Goal: Information Seeking & Learning: Learn about a topic

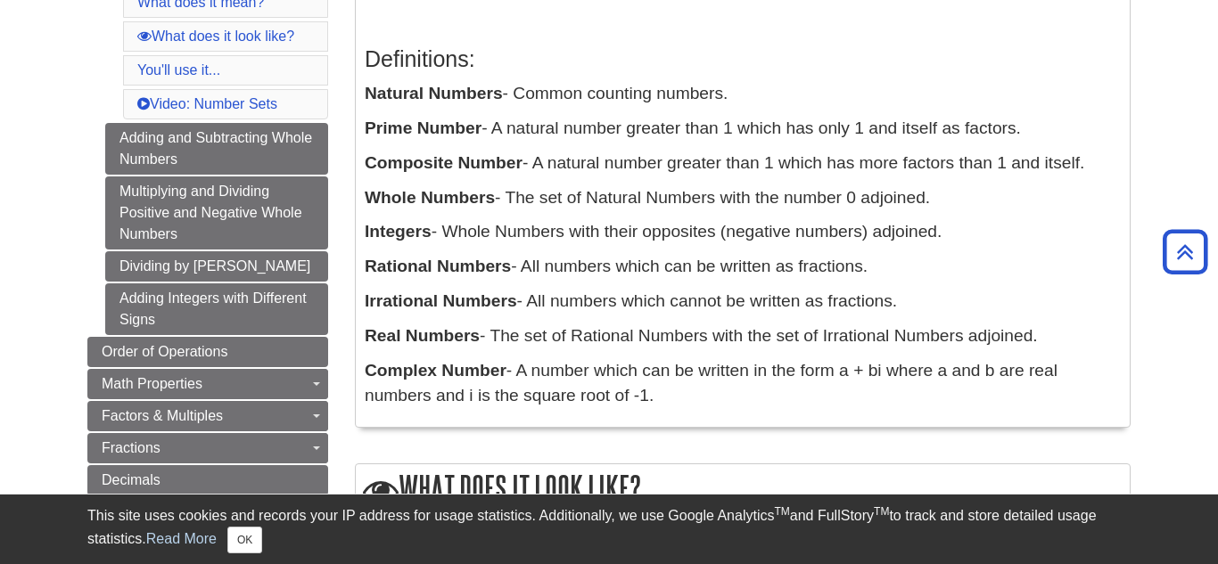
scroll to position [368, 0]
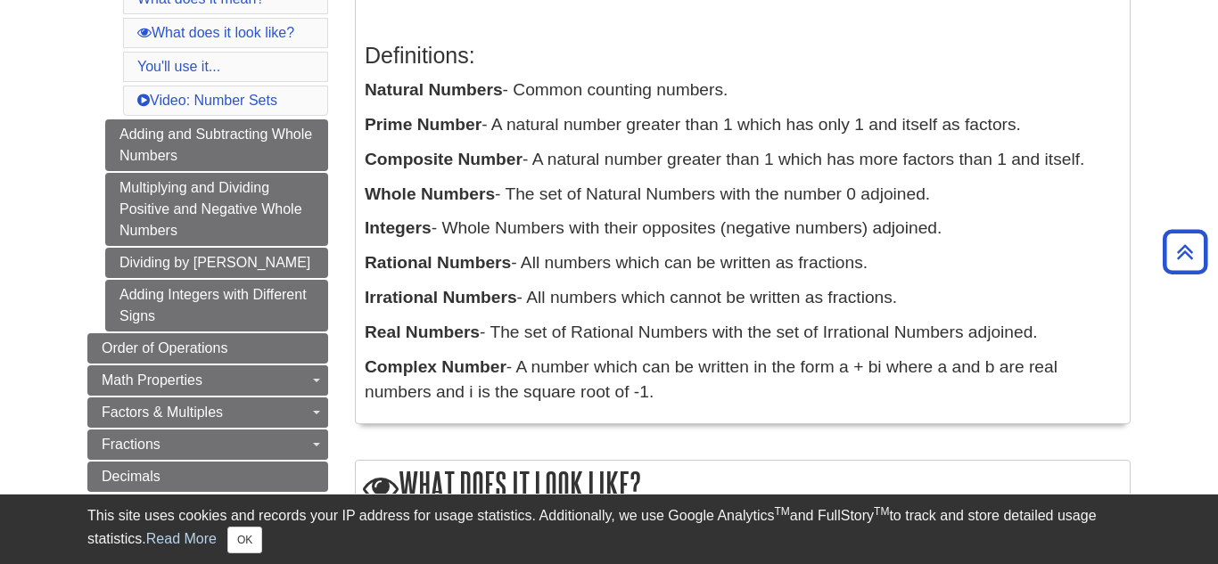
click at [643, 265] on p "Rational Numbers - All numbers which can be written as fractions." at bounding box center [743, 263] width 756 height 26
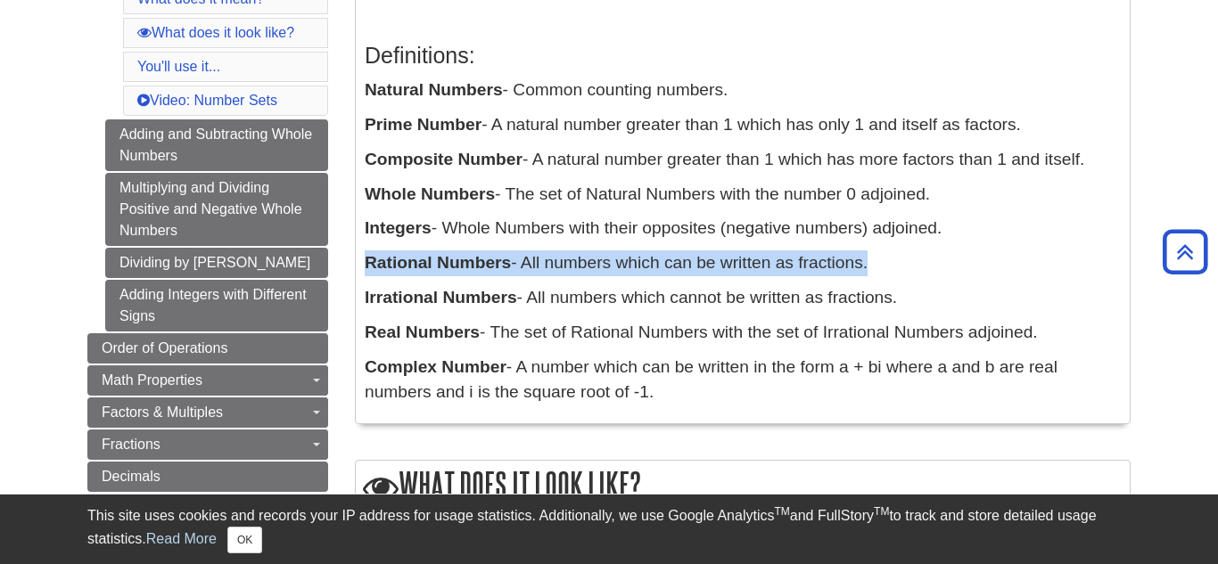
click at [643, 265] on p "Rational Numbers - All numbers which can be written as fractions." at bounding box center [743, 263] width 756 height 26
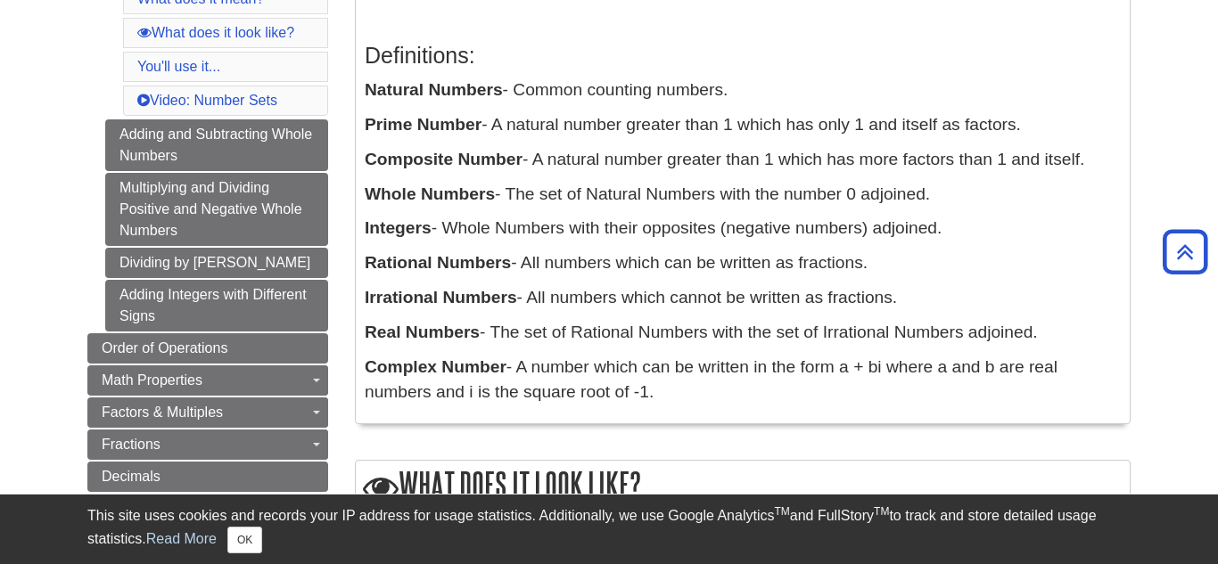
click at [643, 265] on p "Rational Numbers - All numbers which can be written as fractions." at bounding box center [743, 263] width 756 height 26
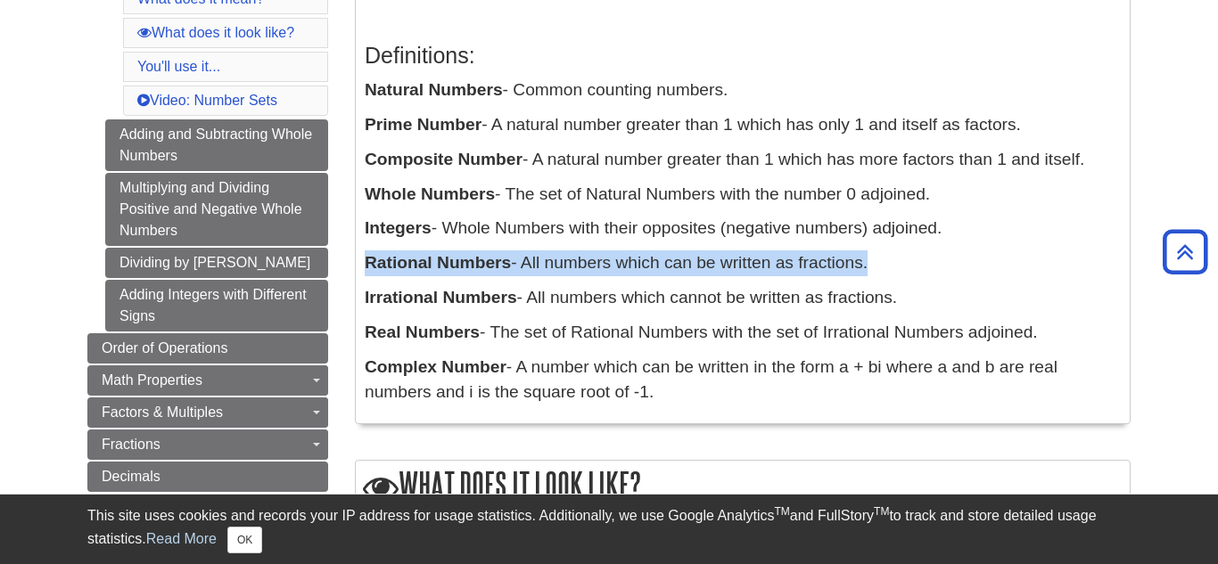
click at [643, 265] on p "Rational Numbers - All numbers which can be written as fractions." at bounding box center [743, 263] width 756 height 26
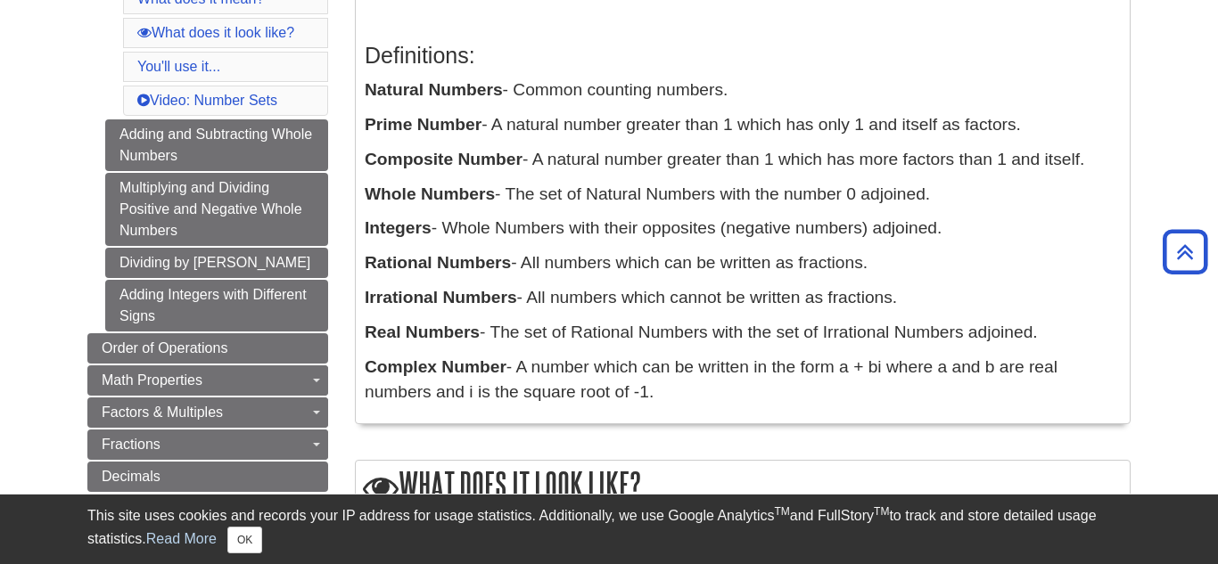
click at [596, 306] on p "Irrational Numbers - All numbers which cannot be written as fractions." at bounding box center [743, 298] width 756 height 26
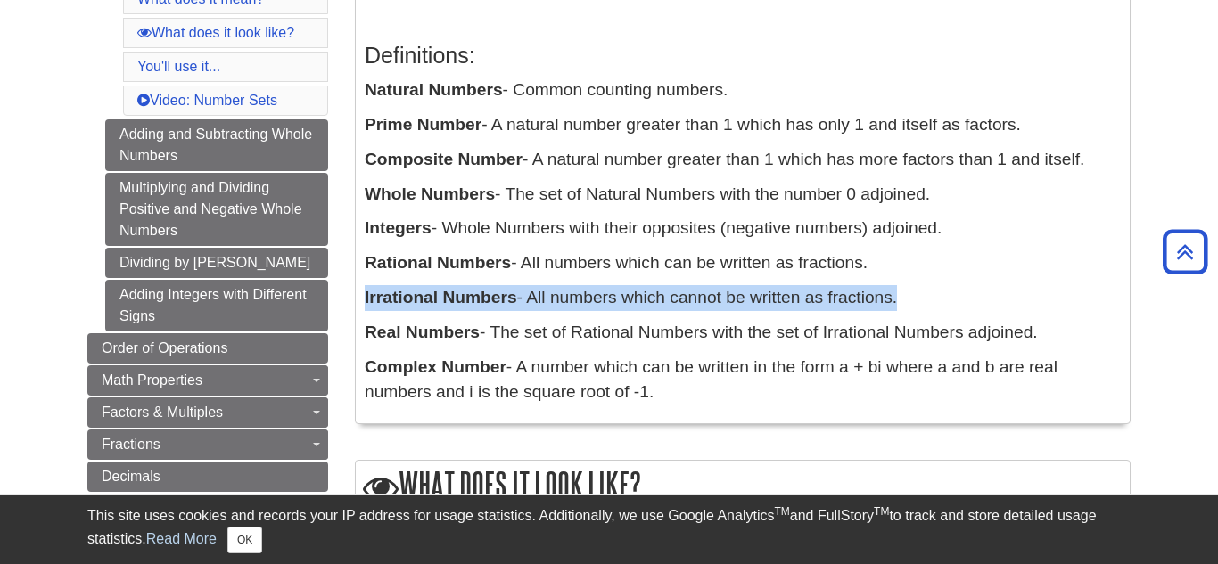
click at [596, 306] on p "Irrational Numbers - All numbers which cannot be written as fractions." at bounding box center [743, 298] width 756 height 26
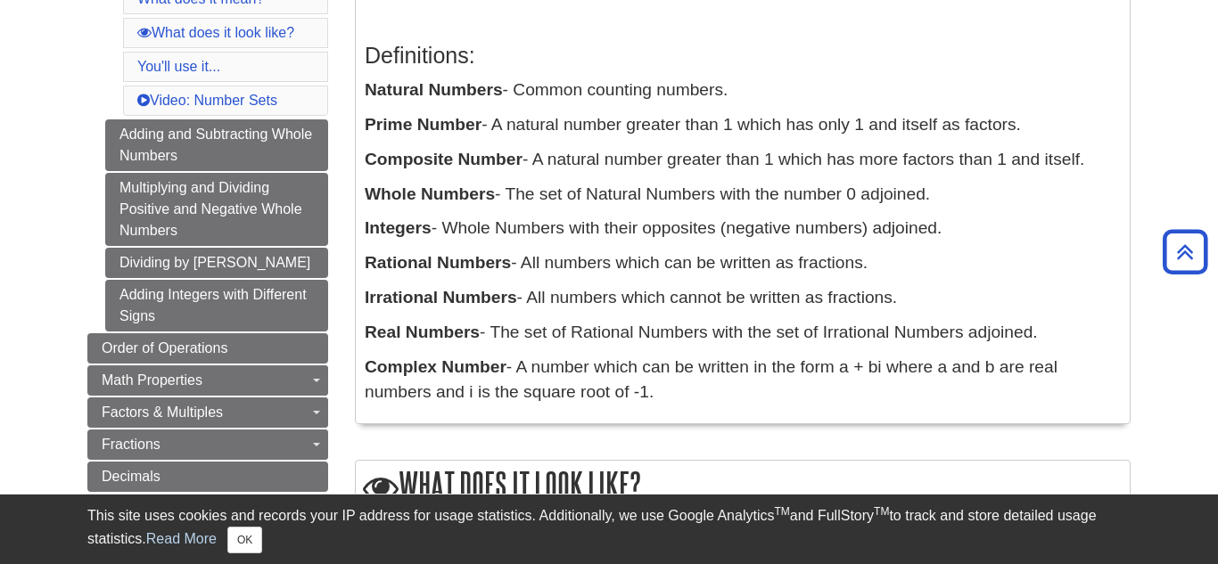
click at [596, 306] on p "Irrational Numbers - All numbers which cannot be written as fractions." at bounding box center [743, 298] width 756 height 26
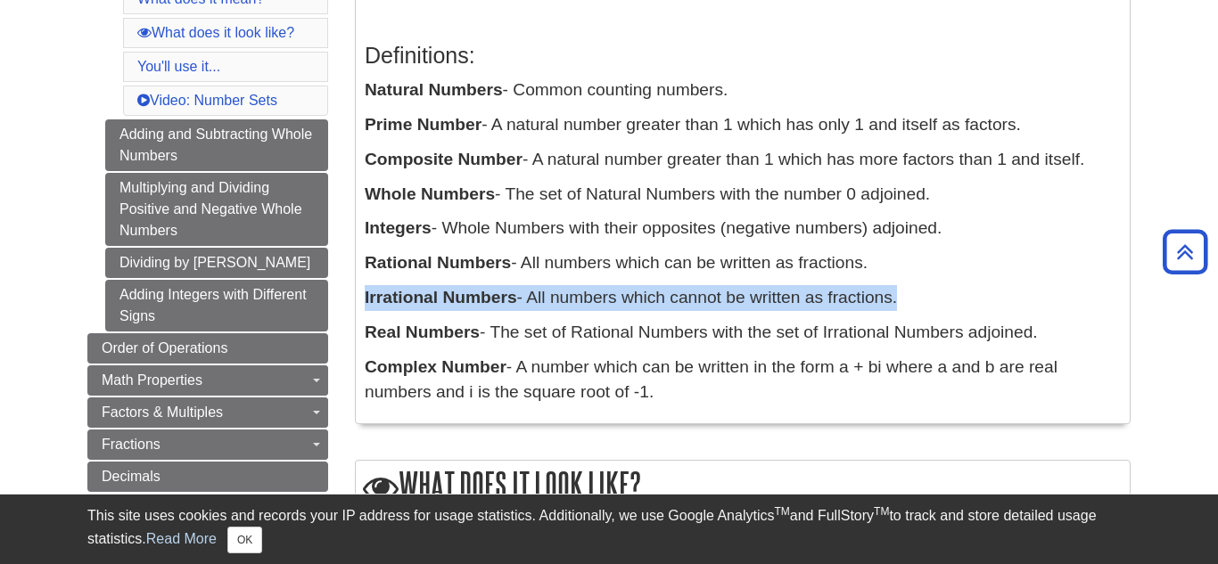
click at [596, 306] on p "Irrational Numbers - All numbers which cannot be written as fractions." at bounding box center [743, 298] width 756 height 26
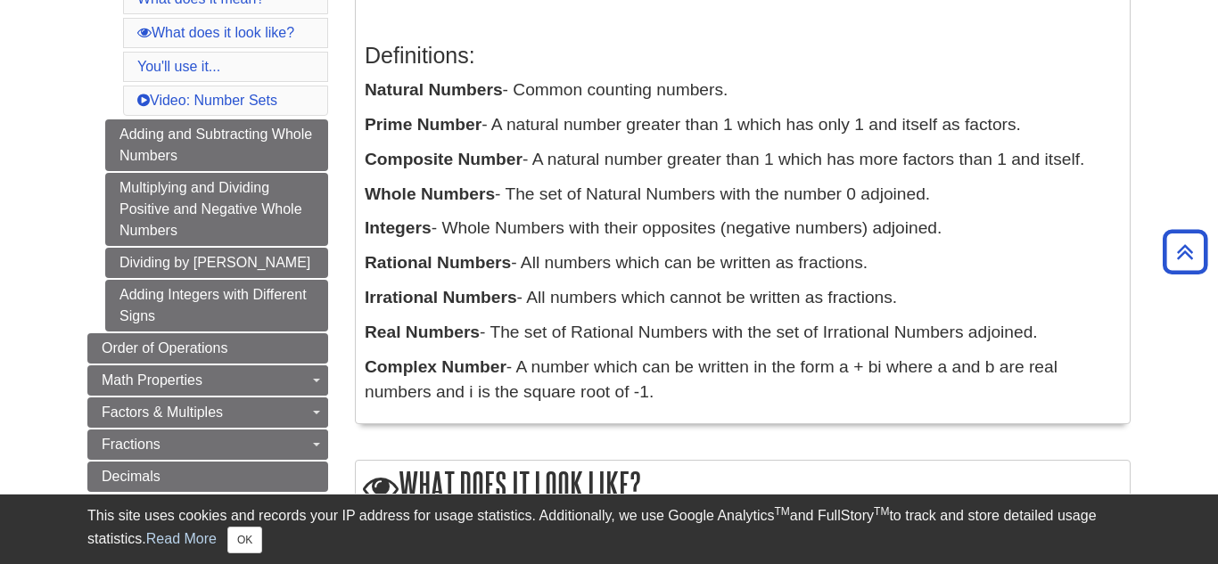
click at [596, 306] on p "Irrational Numbers - All numbers which cannot be written as fractions." at bounding box center [743, 298] width 756 height 26
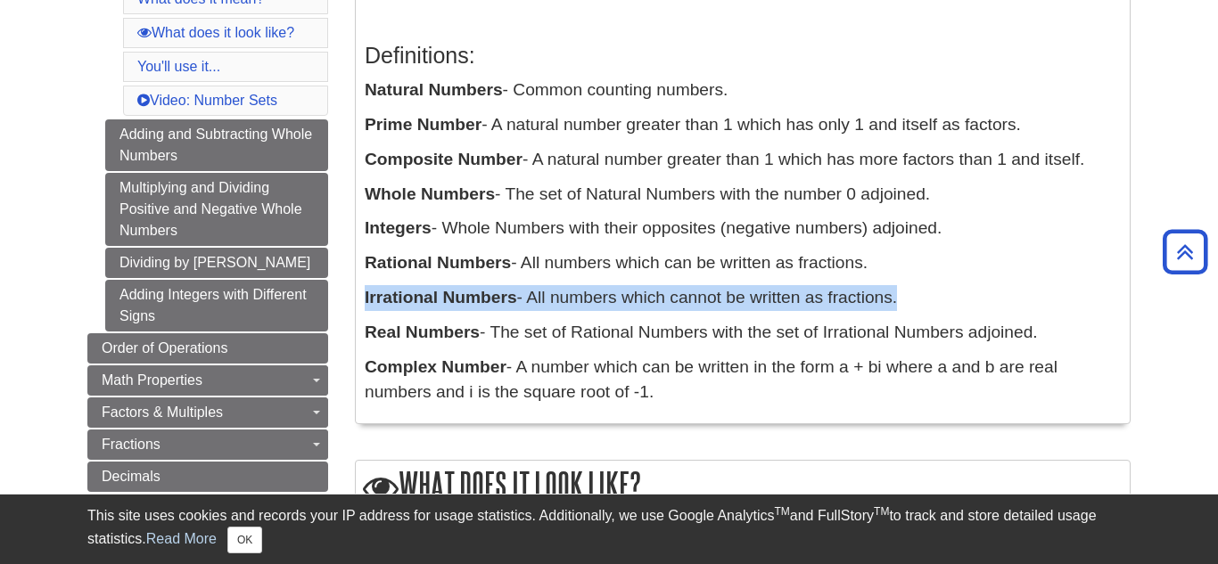
click at [596, 306] on p "Irrational Numbers - All numbers which cannot be written as fractions." at bounding box center [743, 298] width 756 height 26
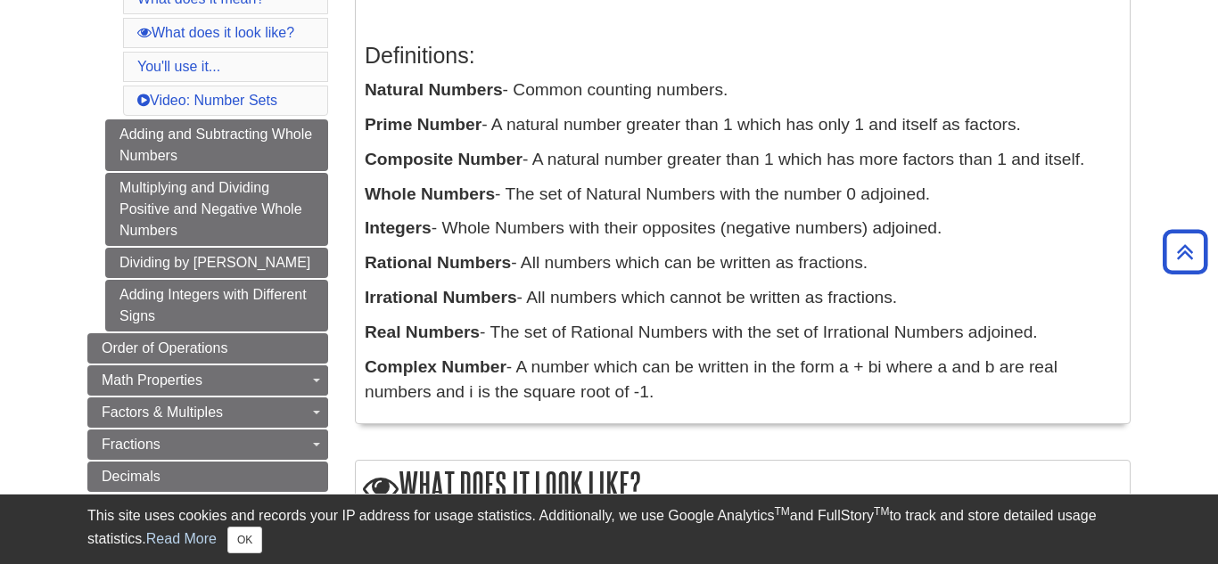
click at [596, 306] on p "Irrational Numbers - All numbers which cannot be written as fractions." at bounding box center [743, 298] width 756 height 26
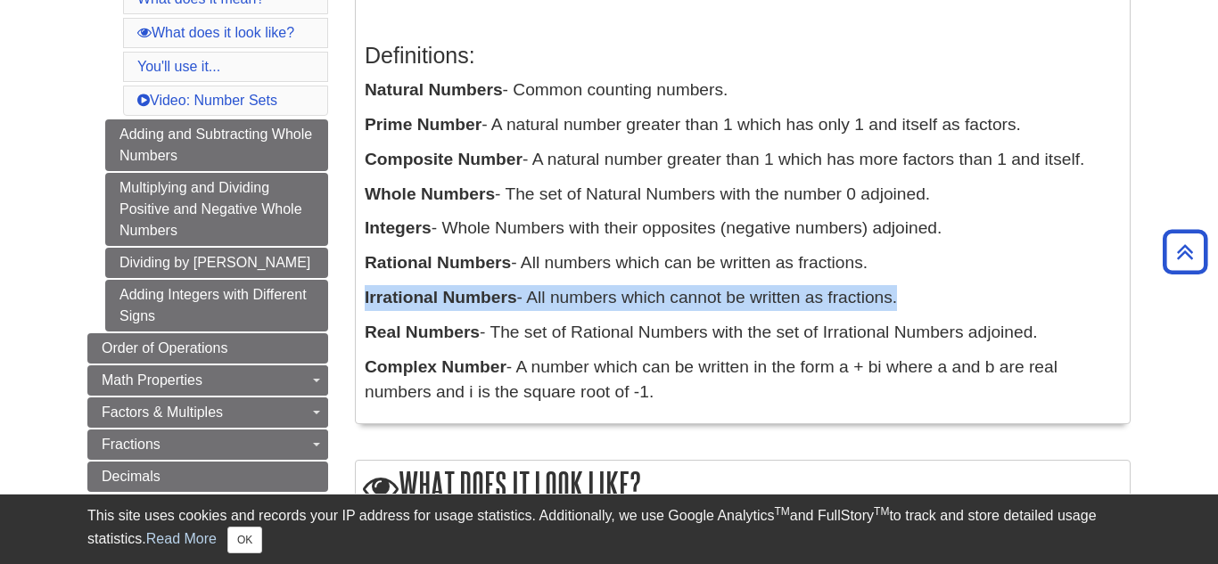
click at [596, 306] on p "Irrational Numbers - All numbers which cannot be written as fractions." at bounding box center [743, 298] width 756 height 26
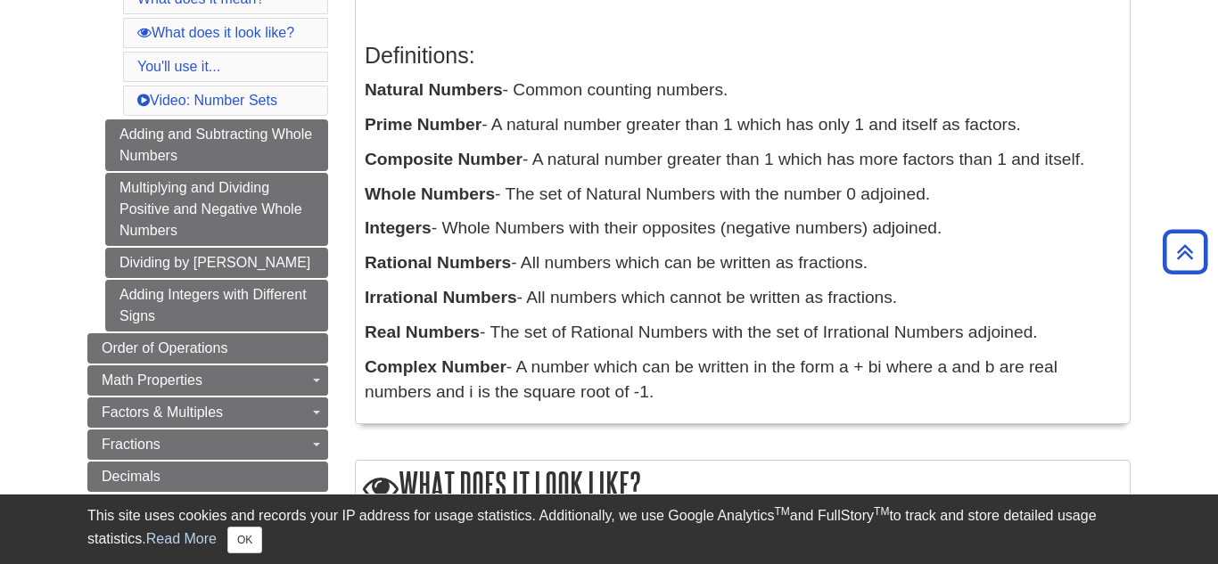
click at [596, 306] on p "Irrational Numbers - All numbers which cannot be written as fractions." at bounding box center [743, 298] width 756 height 26
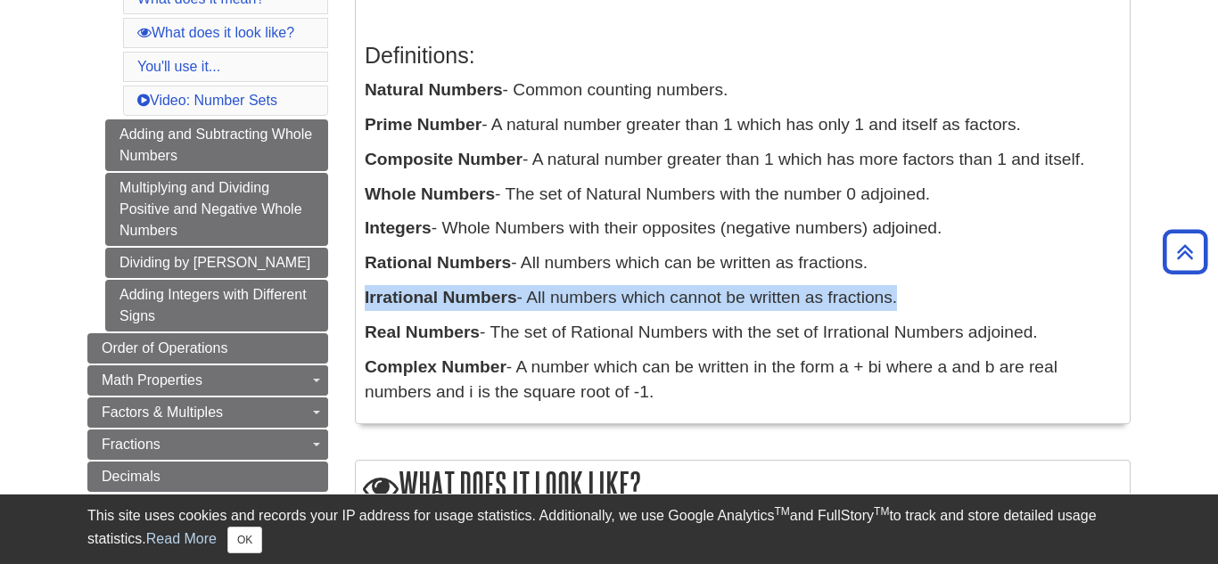
click at [596, 306] on p "Irrational Numbers - All numbers which cannot be written as fractions." at bounding box center [743, 298] width 756 height 26
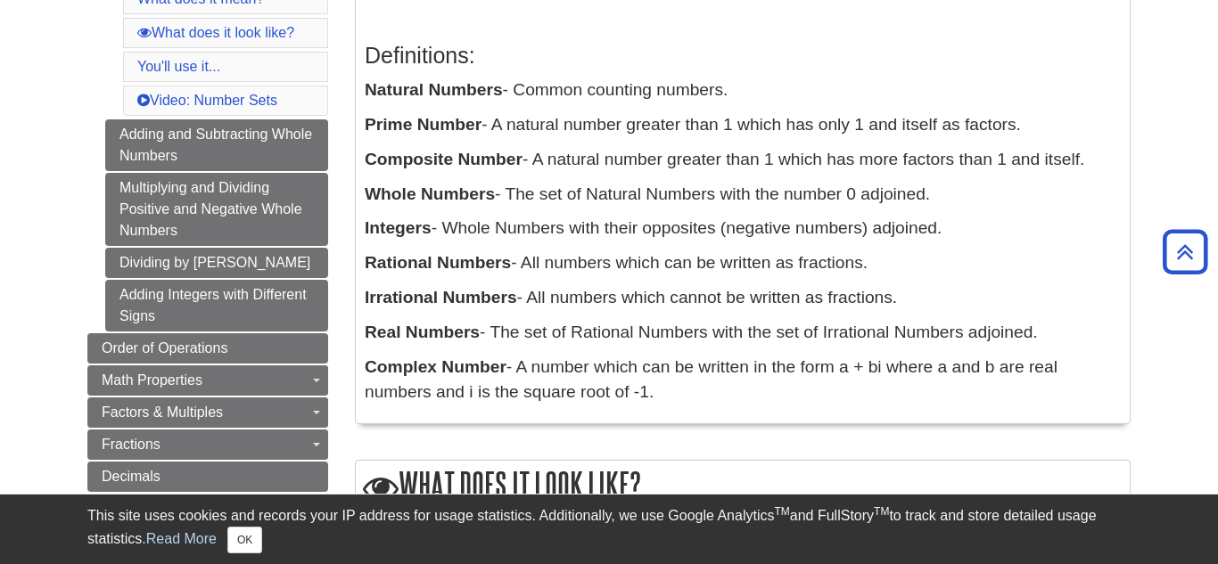
click at [596, 306] on p "Irrational Numbers - All numbers which cannot be written as fractions." at bounding box center [743, 298] width 756 height 26
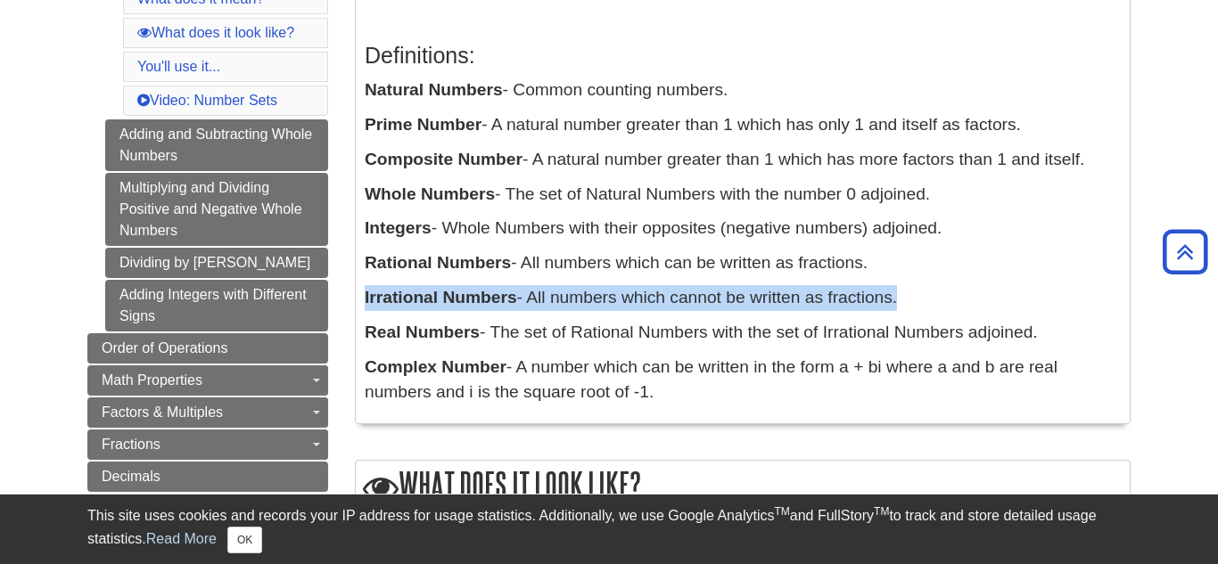
click at [596, 306] on p "Irrational Numbers - All numbers which cannot be written as fractions." at bounding box center [743, 298] width 756 height 26
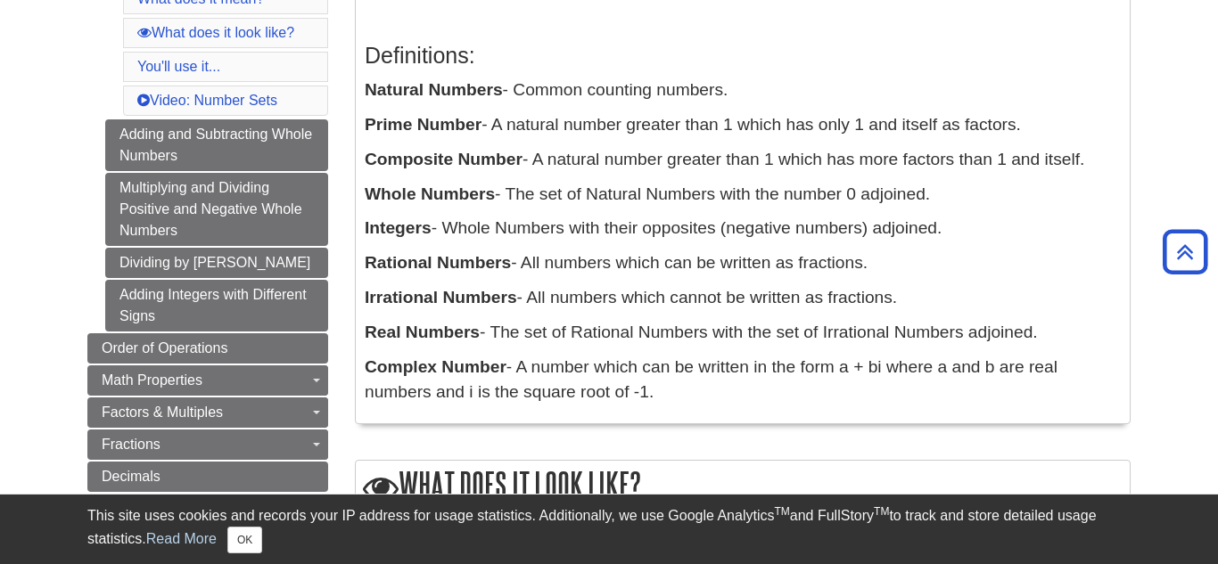
click at [596, 306] on p "Irrational Numbers - All numbers which cannot be written as fractions." at bounding box center [743, 298] width 756 height 26
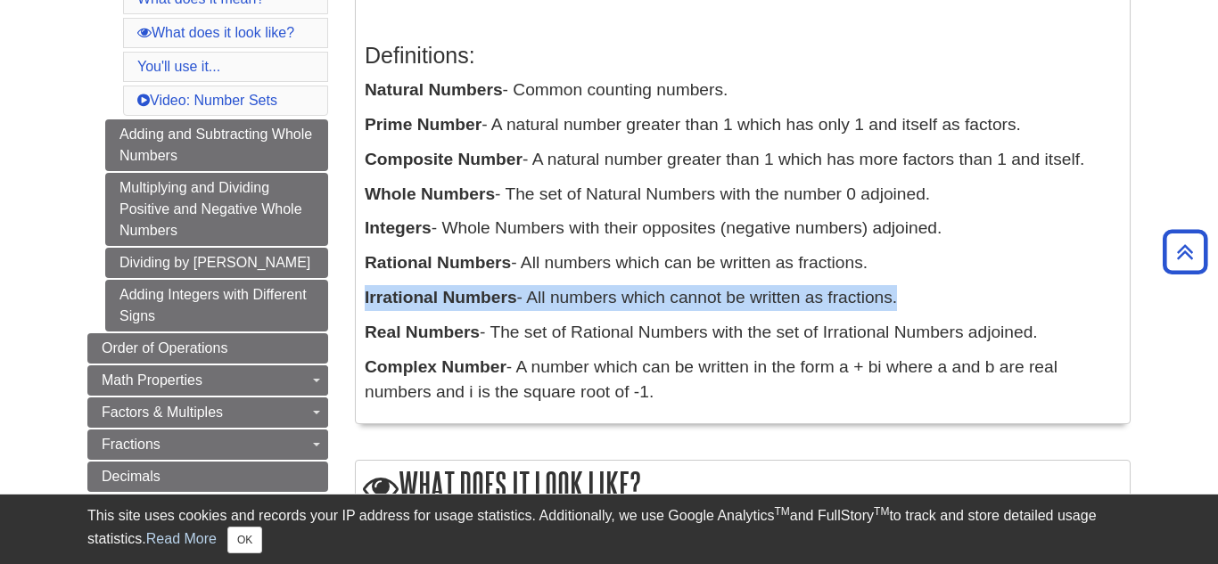
click at [596, 306] on p "Irrational Numbers - All numbers which cannot be written as fractions." at bounding box center [743, 298] width 756 height 26
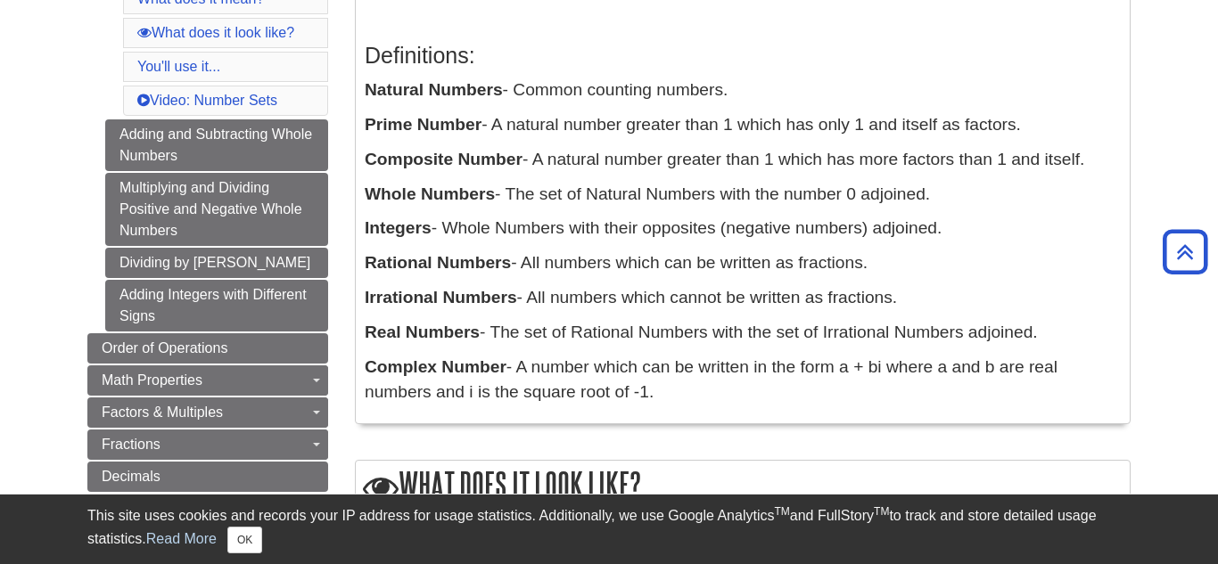
click at [596, 306] on p "Irrational Numbers - All numbers which cannot be written as fractions." at bounding box center [743, 298] width 756 height 26
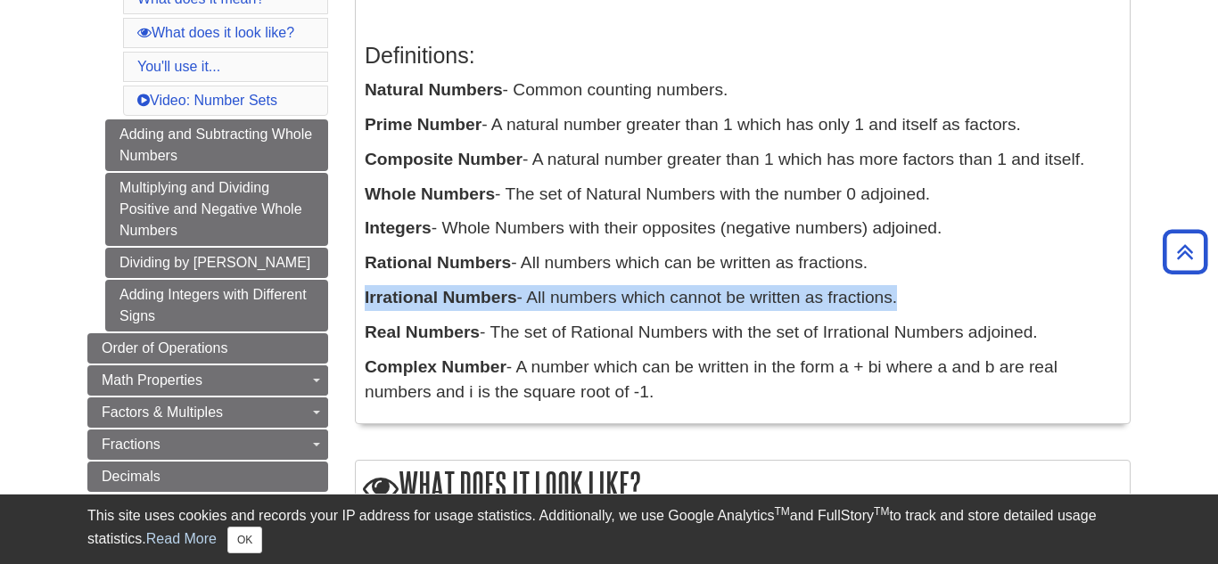
scroll to position [371, 0]
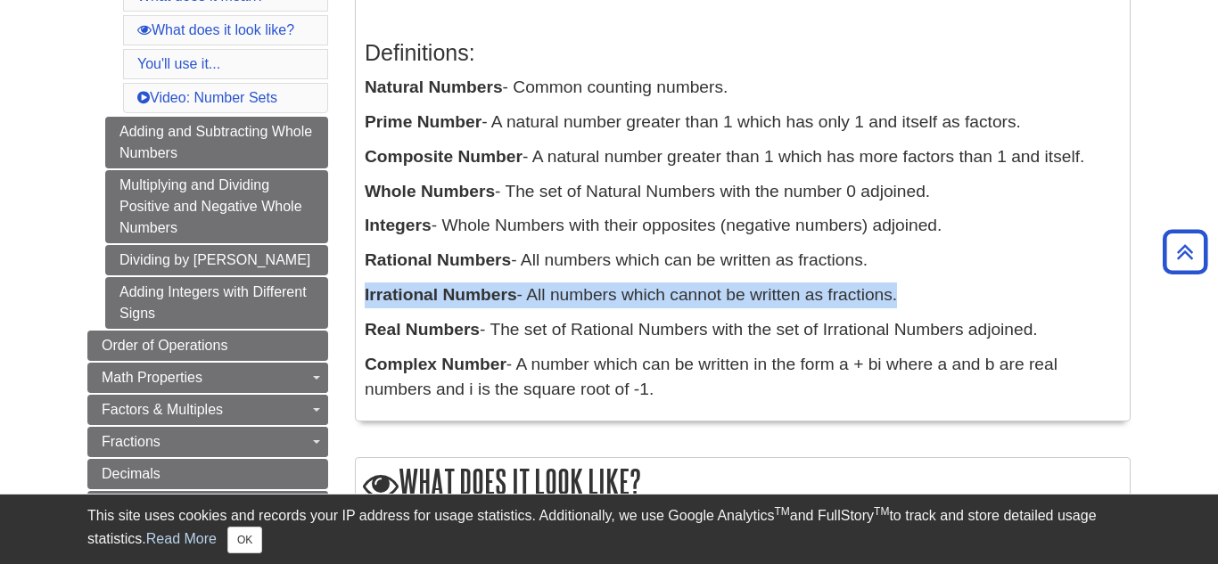
click at [596, 306] on p "Irrational Numbers - All numbers which cannot be written as fractions." at bounding box center [743, 296] width 756 height 26
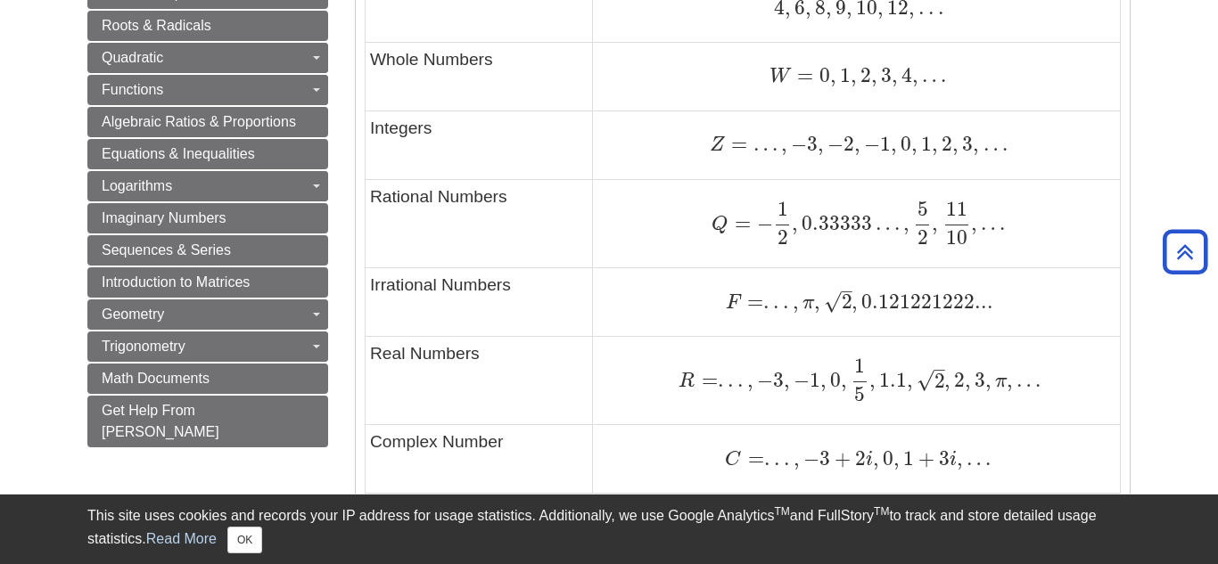
scroll to position [1174, 0]
